Goal: Information Seeking & Learning: Check status

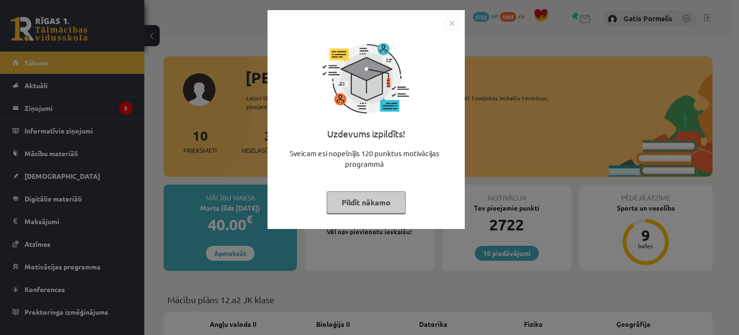
click at [453, 20] on img "Close" at bounding box center [452, 23] width 14 height 14
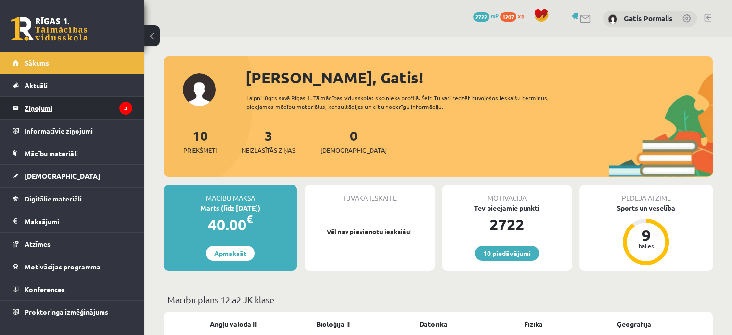
click at [45, 106] on legend "Ziņojumi 3" at bounding box center [79, 108] width 108 height 22
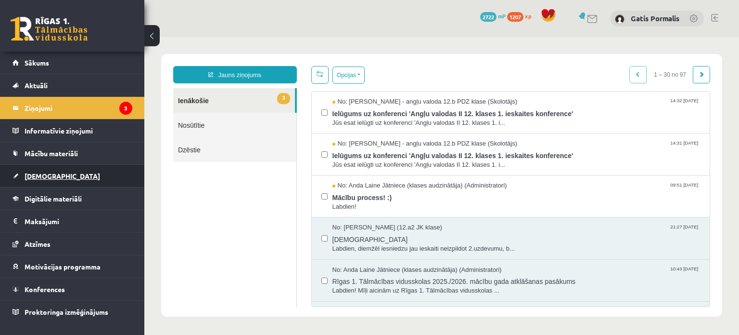
click at [43, 175] on span "[DEMOGRAPHIC_DATA]" at bounding box center [63, 175] width 76 height 9
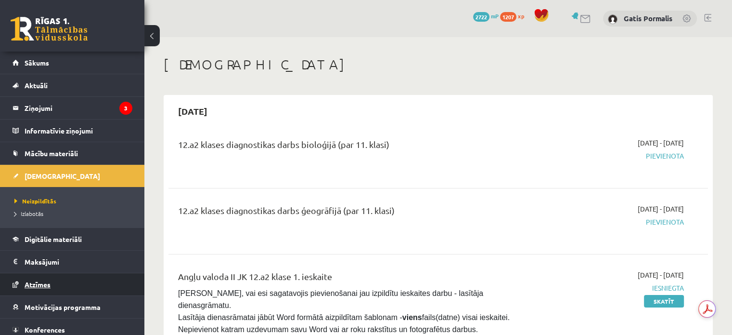
click at [55, 283] on link "Atzīmes" at bounding box center [73, 284] width 120 height 22
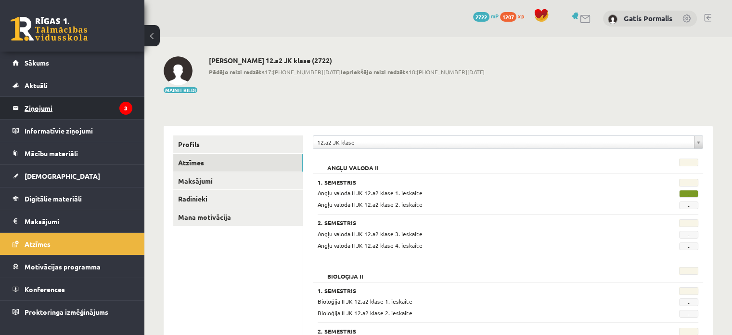
click at [48, 107] on legend "Ziņojumi 3" at bounding box center [79, 108] width 108 height 22
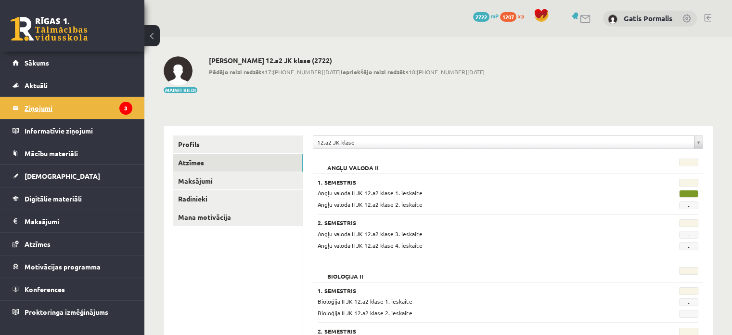
click at [43, 107] on legend "Ziņojumi 3" at bounding box center [79, 108] width 108 height 22
click at [35, 64] on span "Sākums" at bounding box center [37, 62] width 25 height 9
